Goal: Task Accomplishment & Management: Manage account settings

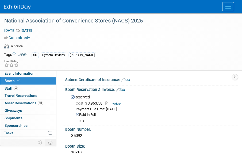
click at [16, 8] on img at bounding box center [17, 7] width 27 height 5
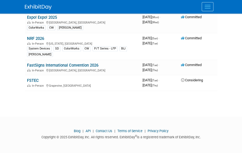
scroll to position [88, 0]
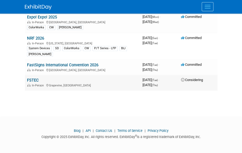
click at [89, 82] on td "FSTEC In-Person Grapevine, TX" at bounding box center [83, 82] width 116 height 15
click at [37, 78] on link "FSTEC" at bounding box center [33, 80] width 12 height 5
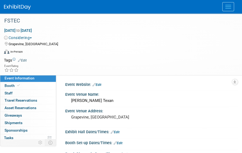
click at [28, 37] on button "Considering" at bounding box center [19, 37] width 30 height 5
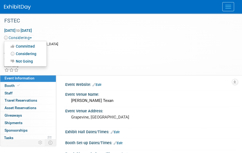
click at [26, 46] on link "Committed" at bounding box center [25, 46] width 42 height 7
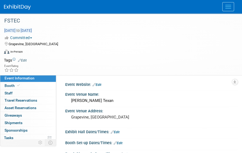
click at [24, 31] on span "[DATE] to [DATE]" at bounding box center [18, 30] width 28 height 5
select select "8"
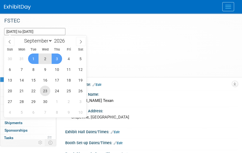
click at [43, 92] on span "23" at bounding box center [45, 91] width 10 height 10
type input "[DATE]"
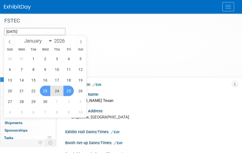
click at [71, 89] on span "25" at bounding box center [68, 91] width 10 height 10
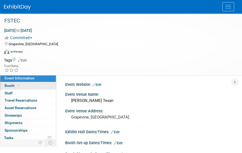
click at [23, 85] on link "Booth" at bounding box center [28, 85] width 56 height 7
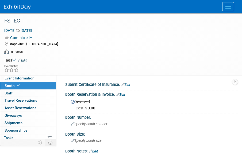
click at [89, 109] on span "Cost: $ 0.00" at bounding box center [87, 108] width 22 height 4
click at [125, 93] on link "Edit" at bounding box center [121, 95] width 9 height 4
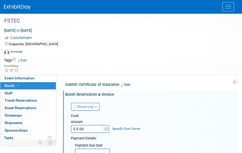
click at [89, 106] on span "Reserved" at bounding box center [84, 107] width 20 height 4
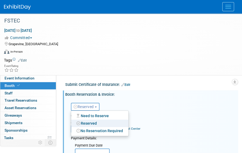
click at [89, 106] on span "Reserved" at bounding box center [84, 107] width 20 height 4
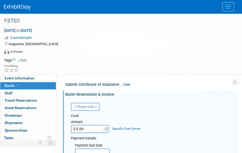
click at [88, 128] on input "$ 0.00" at bounding box center [87, 129] width 33 height 8
type input "$ 19,240.00"
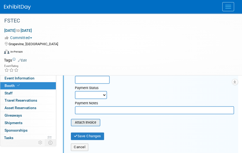
scroll to position [48, 0]
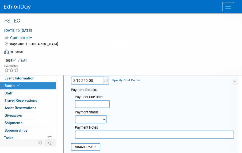
click at [95, 132] on input "text" at bounding box center [154, 135] width 159 height 8
type input "Silver sponsorship"
click at [26, 94] on link "0 Staff 0" at bounding box center [28, 93] width 56 height 7
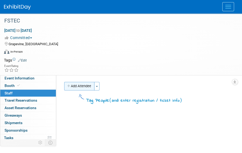
click at [80, 86] on button "Add Attendee" at bounding box center [79, 86] width 30 height 9
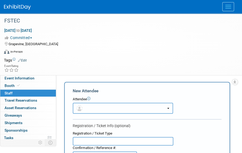
click at [96, 110] on button "button" at bounding box center [123, 108] width 100 height 11
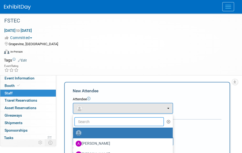
click at [87, 122] on input "text" at bounding box center [119, 121] width 90 height 9
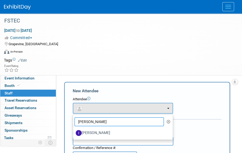
type input "[PERSON_NAME]"
click at [87, 137] on label "[PERSON_NAME]" at bounding box center [122, 133] width 92 height 9
click at [74, 134] on input "[PERSON_NAME]" at bounding box center [71, 132] width 3 height 3
select select "b56f8af1-6d66-42b2-b9e9-21eb71b978c0"
select select "300"
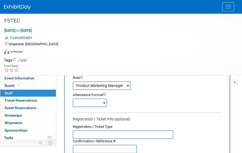
scroll to position [48, 0]
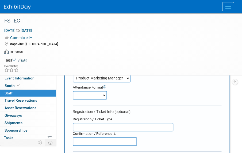
click at [80, 95] on select "Onsite Remote" at bounding box center [90, 95] width 34 height 9
select select "1"
click at [73, 91] on select "Onsite Remote" at bounding box center [90, 95] width 34 height 9
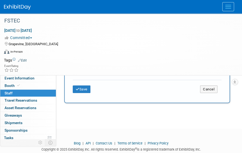
scroll to position [243, 0]
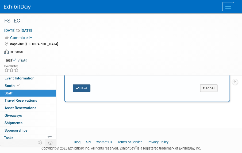
click at [80, 89] on button "Save" at bounding box center [82, 87] width 18 height 7
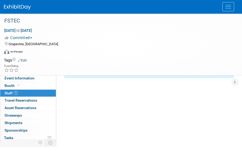
scroll to position [0, 0]
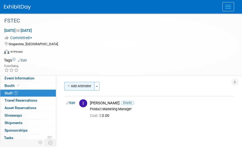
click at [85, 89] on button "Add Attendee" at bounding box center [79, 86] width 30 height 9
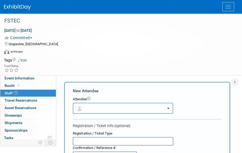
click at [96, 105] on button "button" at bounding box center [123, 108] width 100 height 11
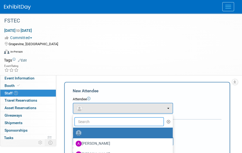
click at [91, 123] on input "text" at bounding box center [119, 121] width 90 height 9
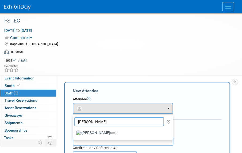
type input "[PERSON_NAME]"
click at [93, 133] on label "[PERSON_NAME] (me)" at bounding box center [122, 133] width 92 height 9
click at [74, 133] on input "[PERSON_NAME] (me)" at bounding box center [71, 132] width 3 height 3
select select "71abe8f6-6f63-4ecd-ba38-dfec793b3639"
select select "6"
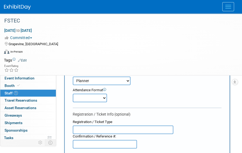
scroll to position [48, 0]
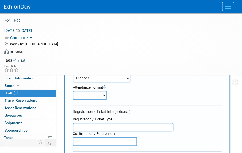
click at [83, 94] on select "Onsite Remote" at bounding box center [90, 95] width 34 height 9
select select "1"
click at [73, 91] on select "Onsite Remote" at bounding box center [90, 95] width 34 height 9
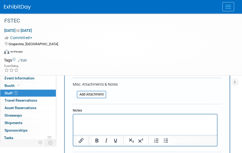
scroll to position [243, 0]
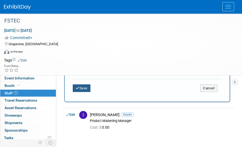
click at [80, 87] on button "Save" at bounding box center [82, 87] width 18 height 7
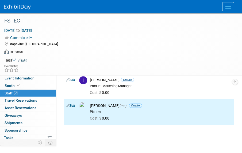
scroll to position [0, 0]
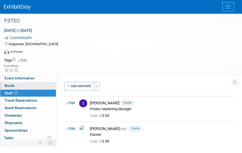
click at [27, 86] on link "Booth" at bounding box center [28, 85] width 56 height 7
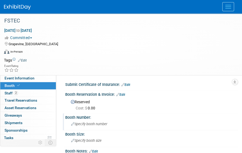
click at [82, 124] on span "Specify booth number" at bounding box center [89, 124] width 36 height 4
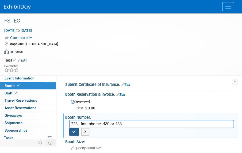
type input "228 - first choice. 430 or 433"
click at [73, 131] on icon "button" at bounding box center [74, 131] width 4 height 3
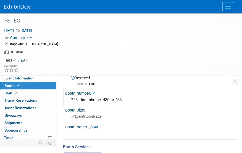
scroll to position [24, 0]
click at [77, 114] on div "Specify booth size" at bounding box center [151, 116] width 165 height 8
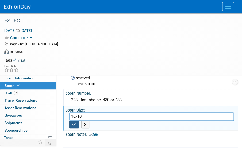
type input "10x10"
click at [73, 124] on icon "button" at bounding box center [74, 124] width 4 height 3
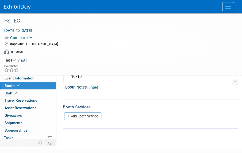
scroll to position [73, 0]
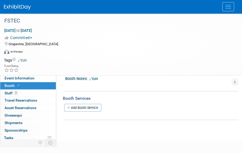
click at [77, 111] on div "Add Booth Service" at bounding box center [150, 108] width 175 height 8
click at [72, 107] on link "Add Booth Service" at bounding box center [82, 108] width 37 height 8
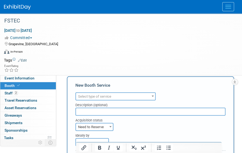
scroll to position [97, 0]
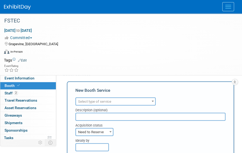
click at [87, 102] on span "Select type of service" at bounding box center [94, 102] width 33 height 4
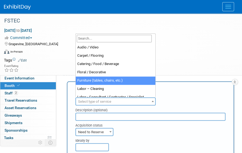
click at [70, 69] on div "Event Rating" at bounding box center [118, 68] width 236 height 9
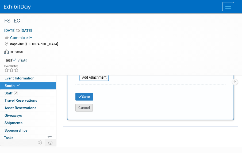
click at [88, 106] on button "Cancel" at bounding box center [84, 107] width 17 height 7
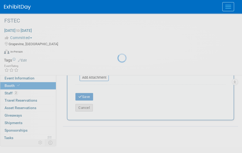
scroll to position [67, 0]
